Goal: Obtain resource: Download file/media

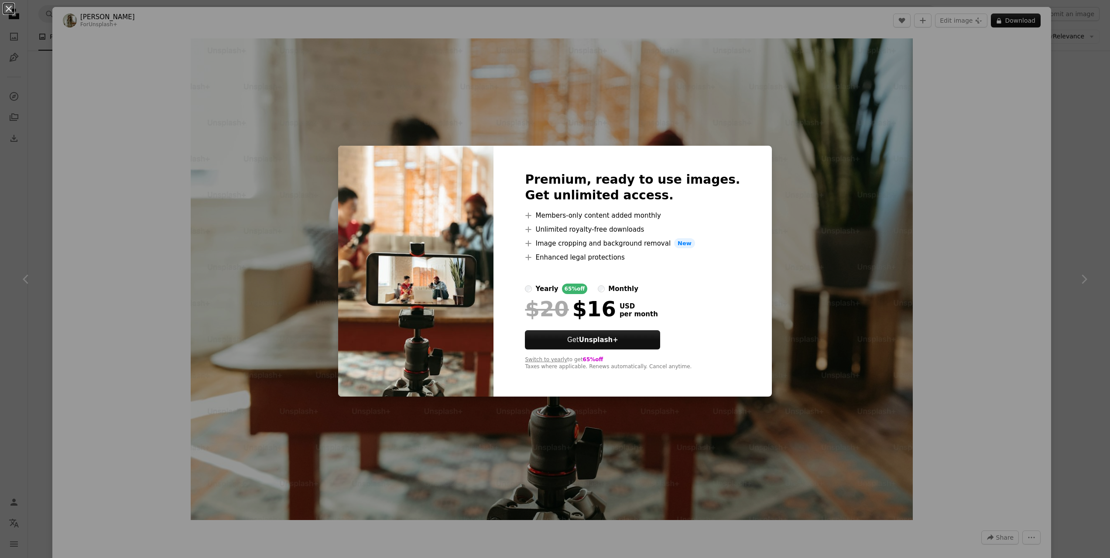
click at [851, 204] on div "An X shape Premium, ready to use images. Get unlimited access. A plus sign Memb…" at bounding box center [555, 279] width 1110 height 558
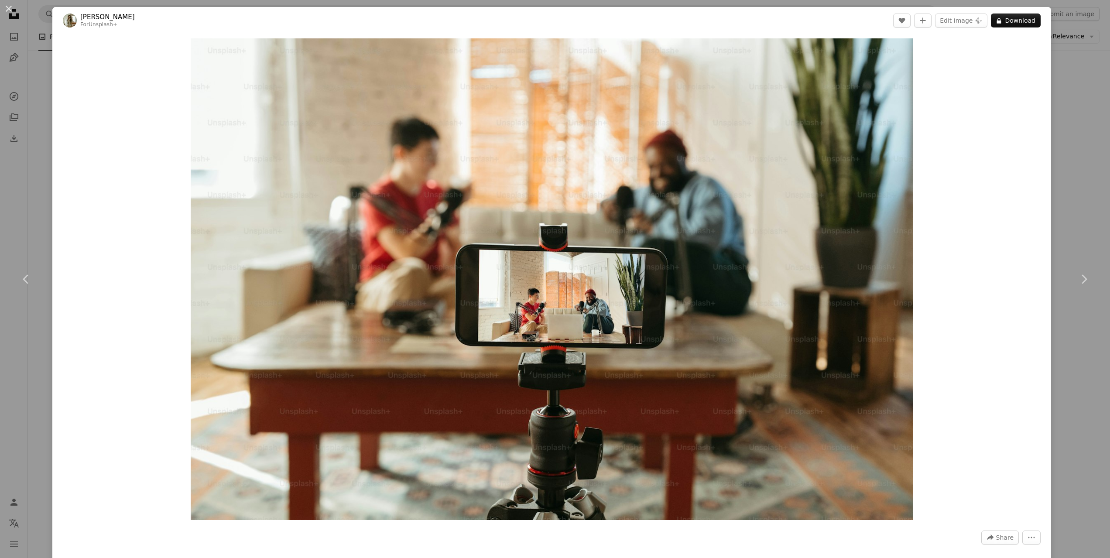
click at [1078, 76] on div "An X shape Chevron left Chevron right [PERSON_NAME] For Unsplash+ A heart A plu…" at bounding box center [555, 279] width 1110 height 558
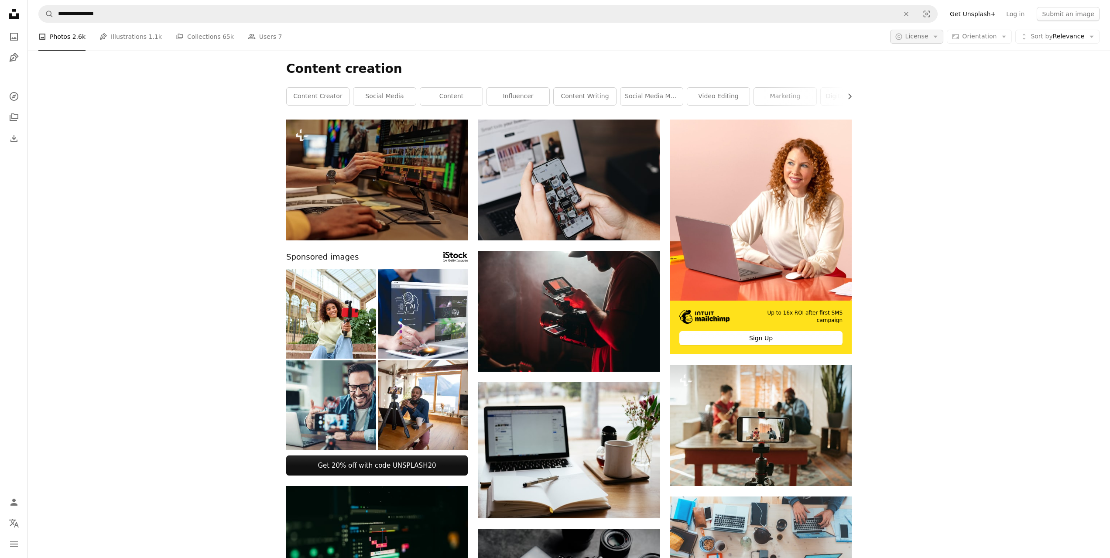
click at [923, 35] on span "License" at bounding box center [917, 36] width 23 height 7
click at [928, 103] on span "Free" at bounding box center [939, 106] width 53 height 9
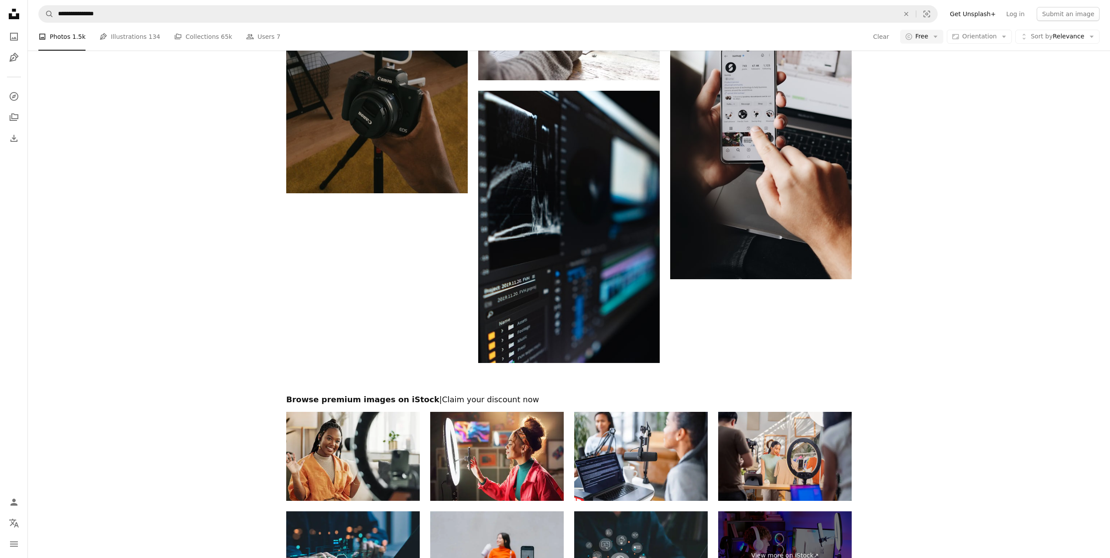
scroll to position [1244, 0]
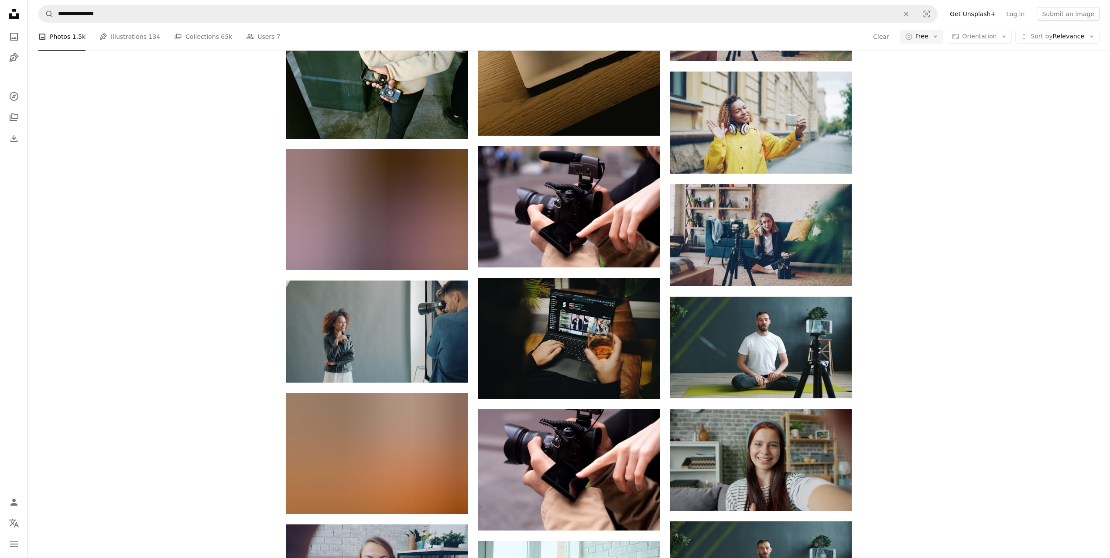
scroll to position [11641, 0]
